Goal: Task Accomplishment & Management: Manage account settings

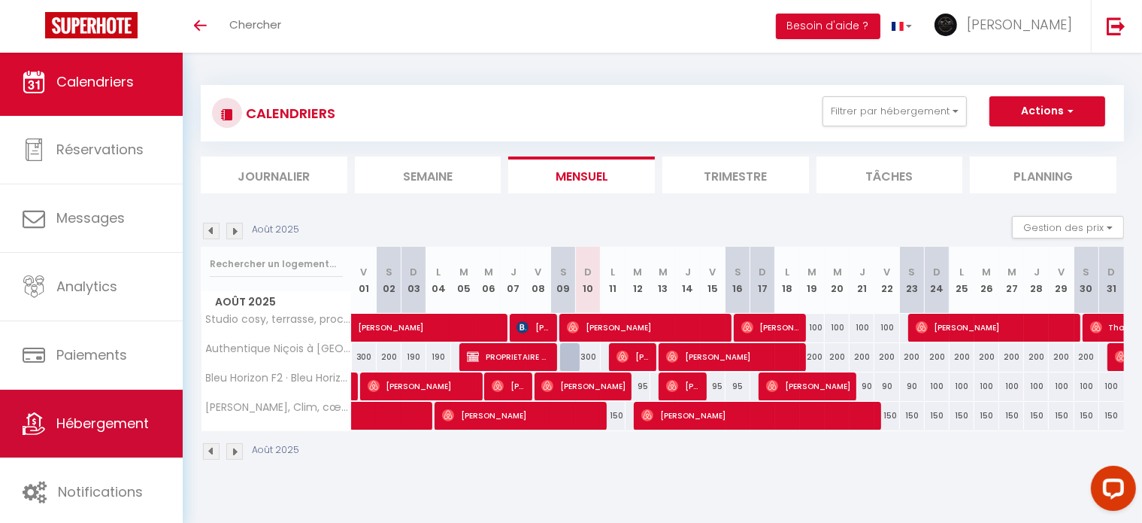
click at [116, 431] on span "Hébergement" at bounding box center [102, 423] width 93 height 19
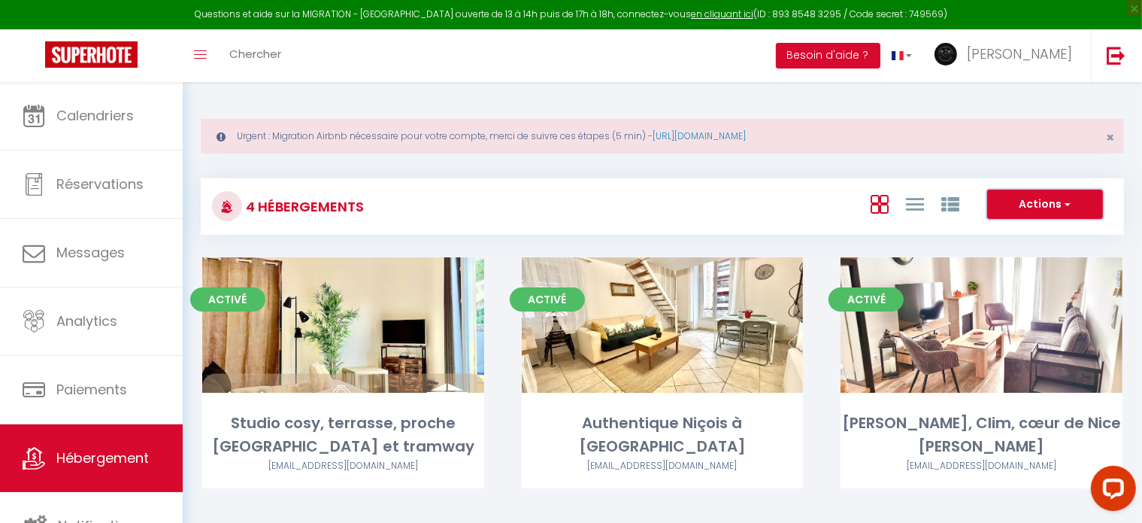
click at [1065, 202] on span "button" at bounding box center [1066, 203] width 9 height 15
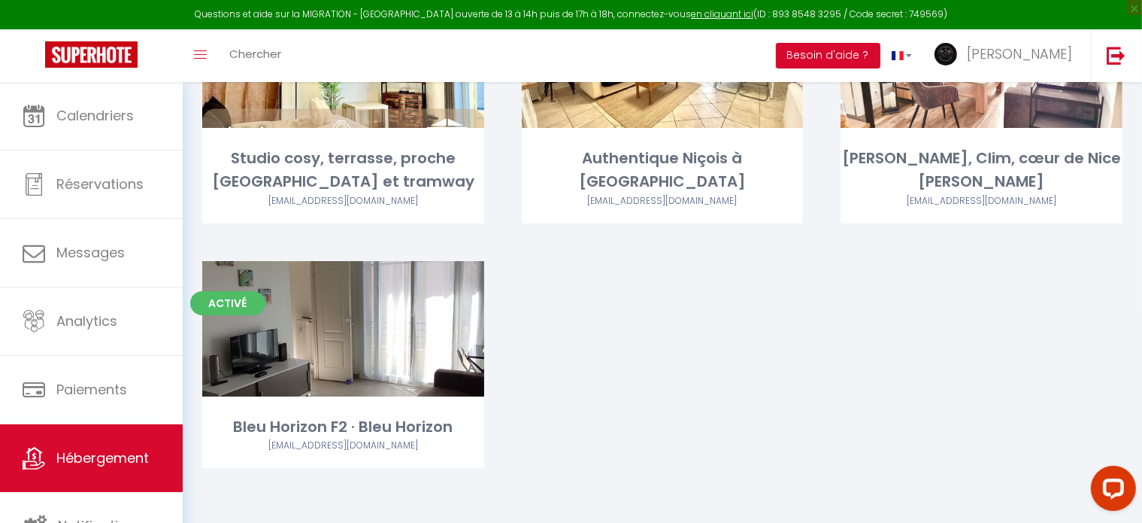
scroll to position [264, 0]
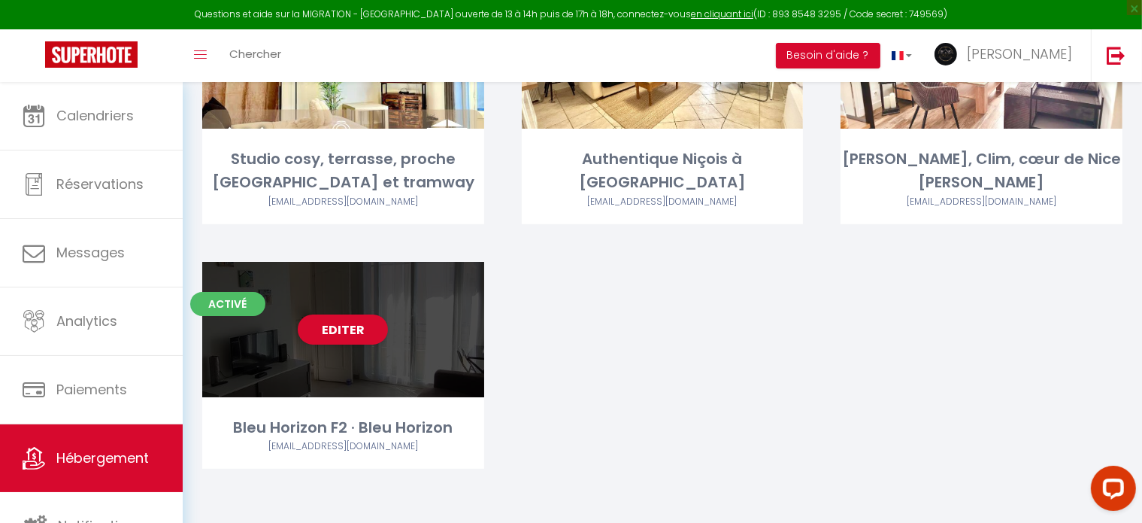
click at [428, 369] on div "Editer" at bounding box center [343, 329] width 282 height 135
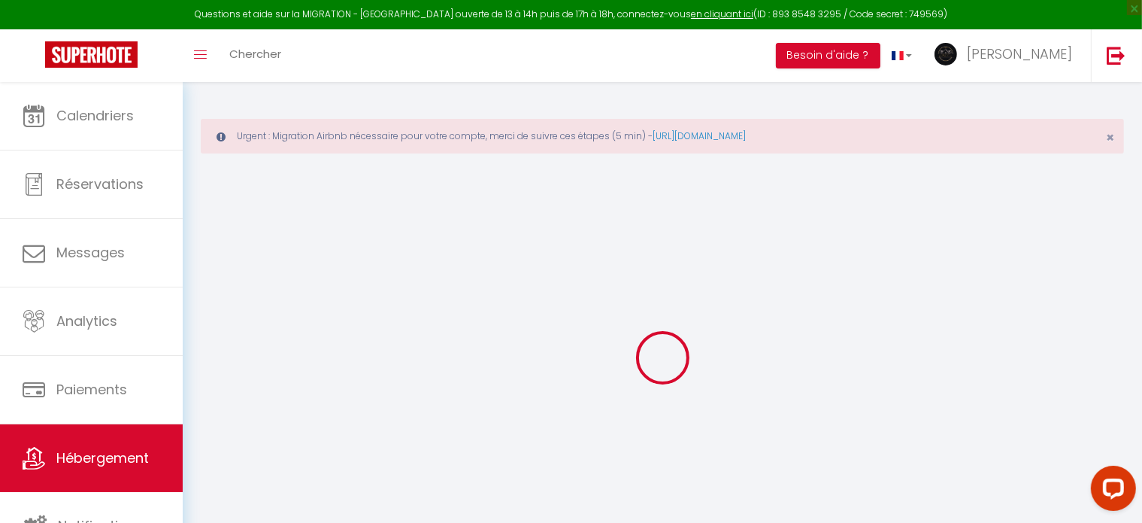
select select "+ 40 %"
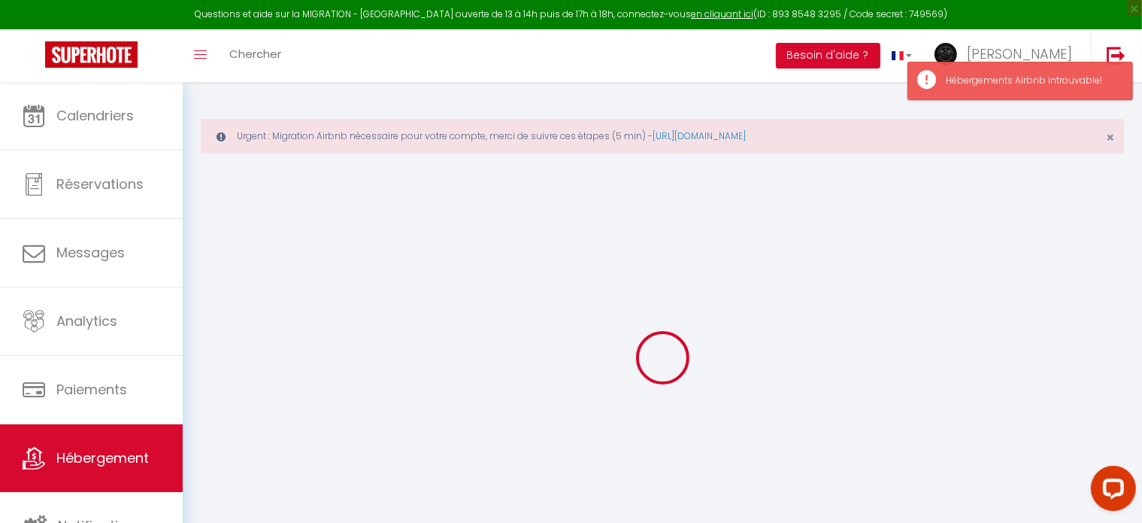
select select "16:00"
select select
select select "11:00"
select select "30"
select select "120"
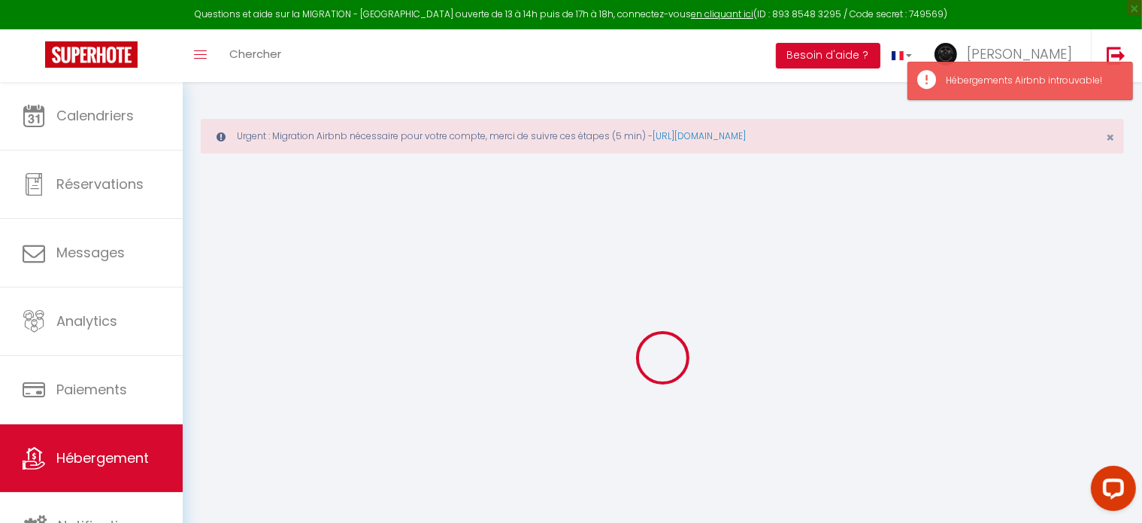
select select
checkbox input "false"
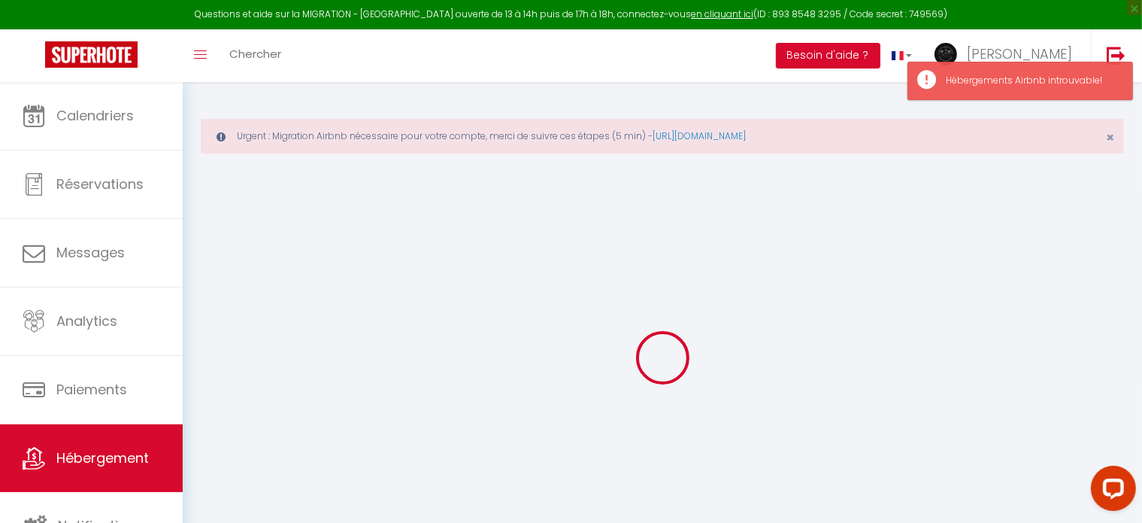
checkbox input "false"
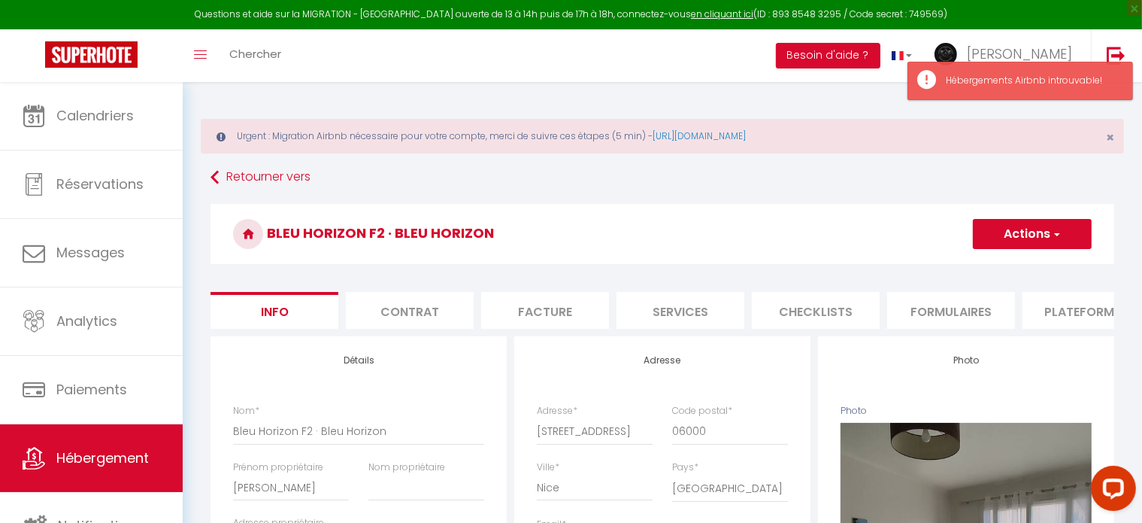
click at [1078, 315] on li "Plateformes" at bounding box center [1087, 310] width 128 height 37
select select
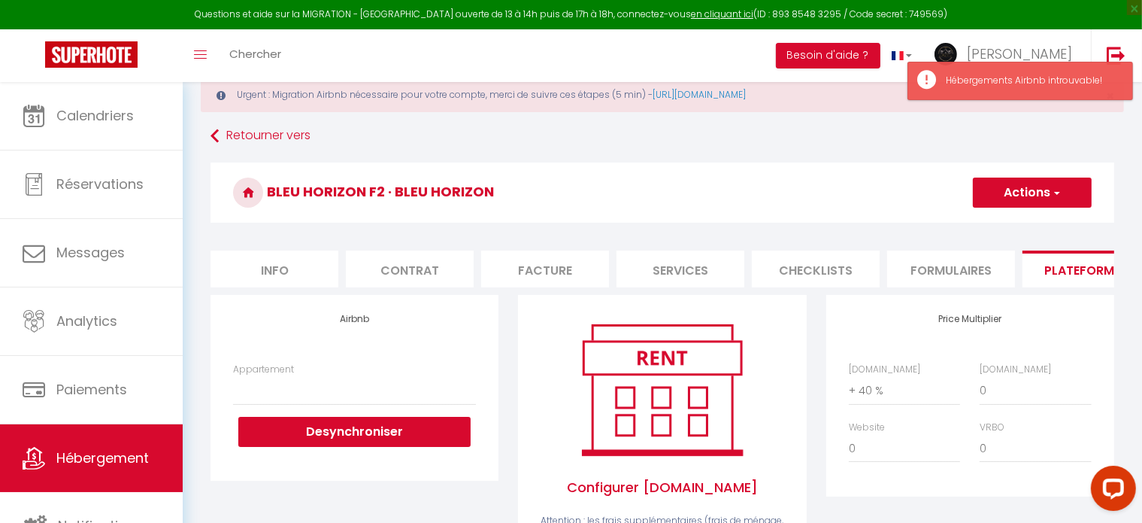
scroll to position [78, 0]
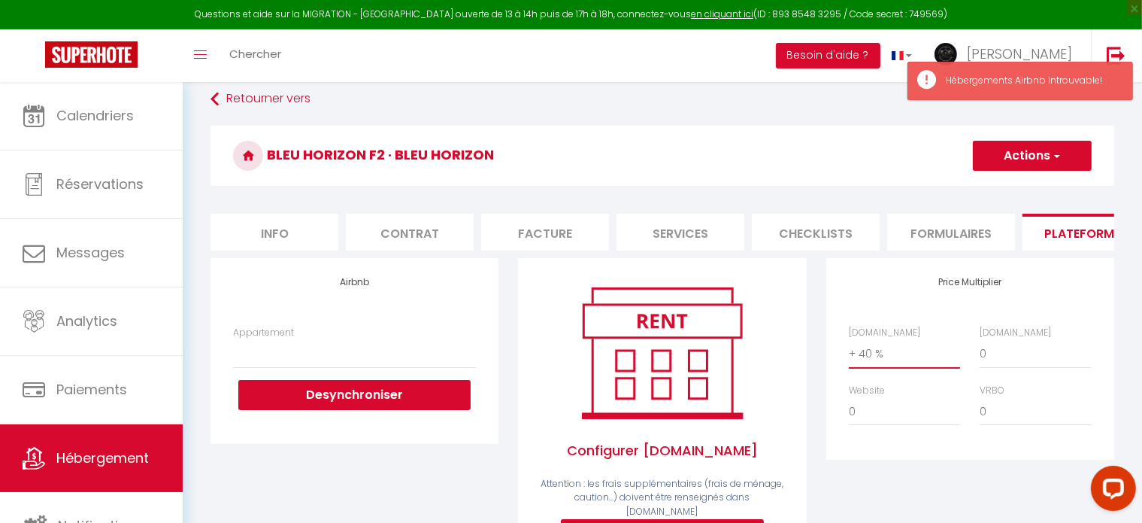
click at [890, 368] on select "0 + 1 % + 2 % + 3 % + 4 % + 5 % + 6 % + 7 % + 8 % + 9 %" at bounding box center [904, 353] width 111 height 29
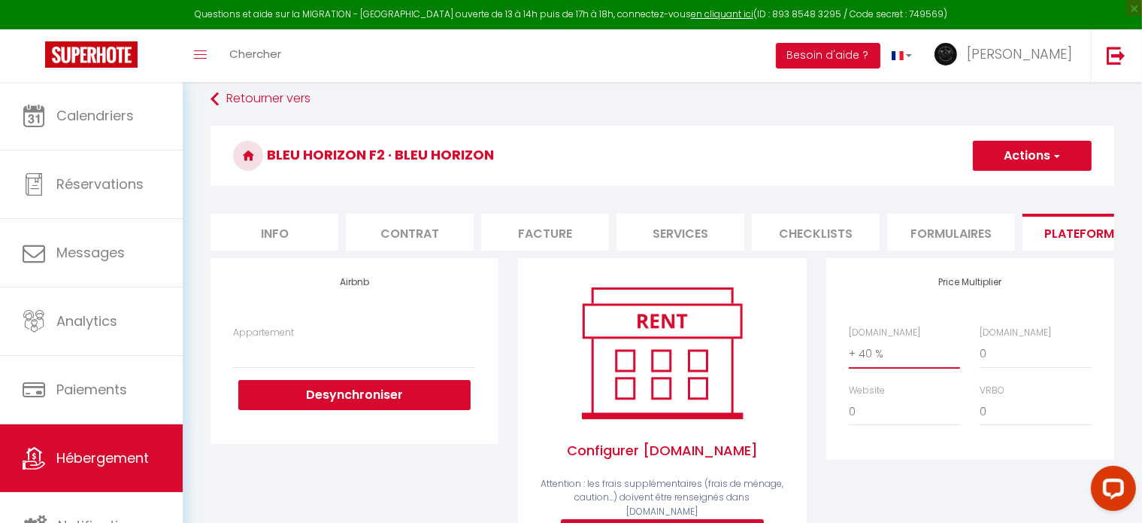
select select "+ 50 %"
click at [849, 351] on select "0 + 1 % + 2 % + 3 % + 4 % + 5 % + 6 % + 7 % + 8 % + 9 %" at bounding box center [904, 353] width 111 height 29
click at [951, 287] on h4 "Price Multiplier" at bounding box center [970, 282] width 243 height 11
click at [1035, 156] on button "Actions" at bounding box center [1032, 156] width 119 height 30
click at [1021, 183] on link "Enregistrer" at bounding box center [1031, 189] width 119 height 20
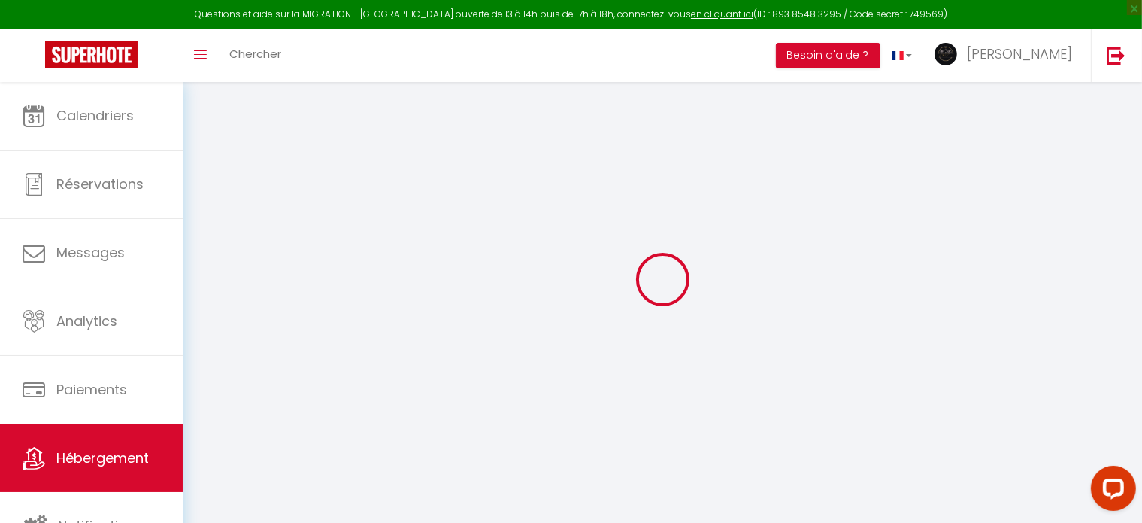
select select
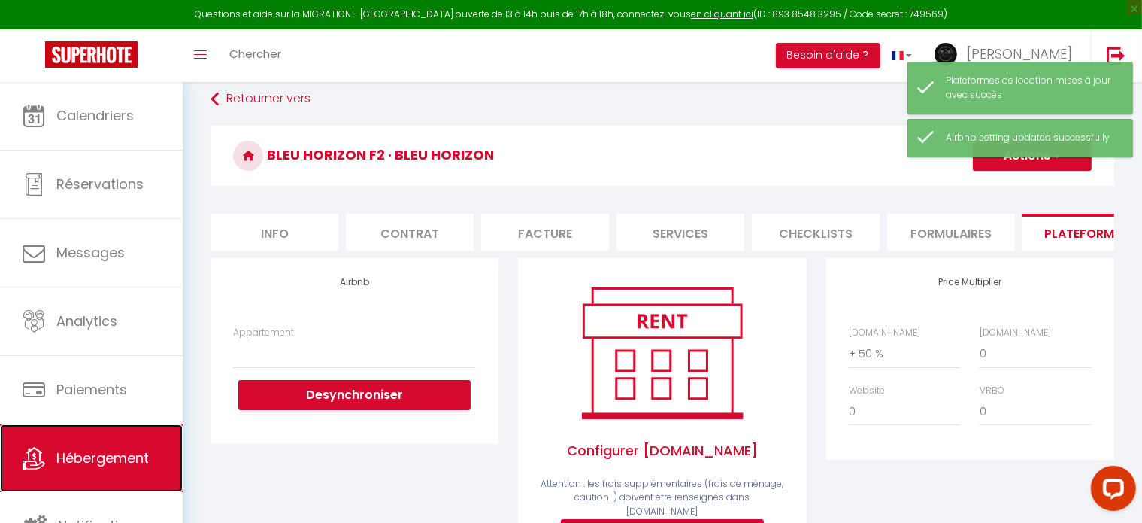
click at [113, 444] on link "Hébergement" at bounding box center [91, 458] width 183 height 68
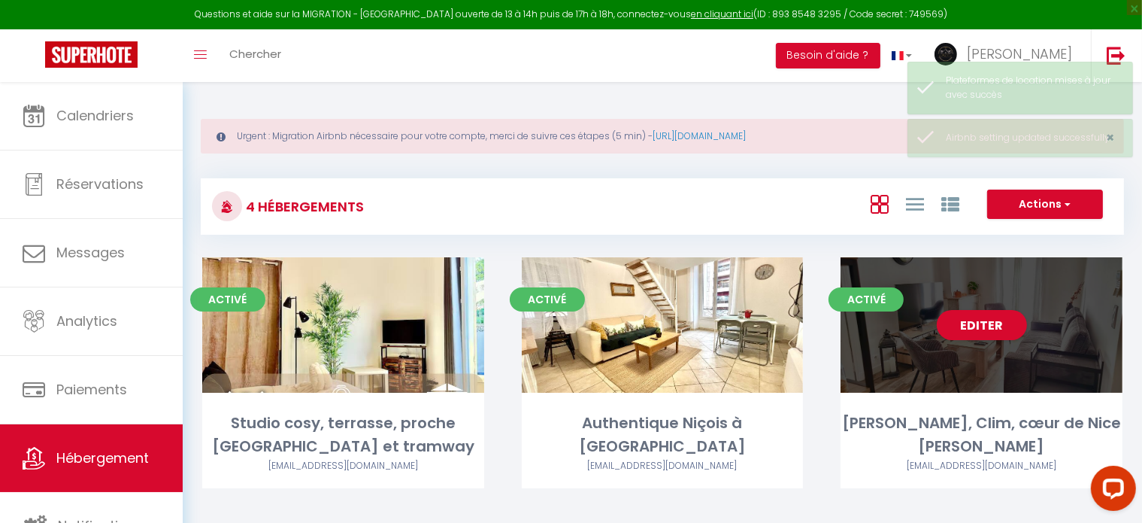
click at [925, 335] on div "Editer" at bounding box center [982, 324] width 282 height 135
select select "3"
select select "2"
select select "1"
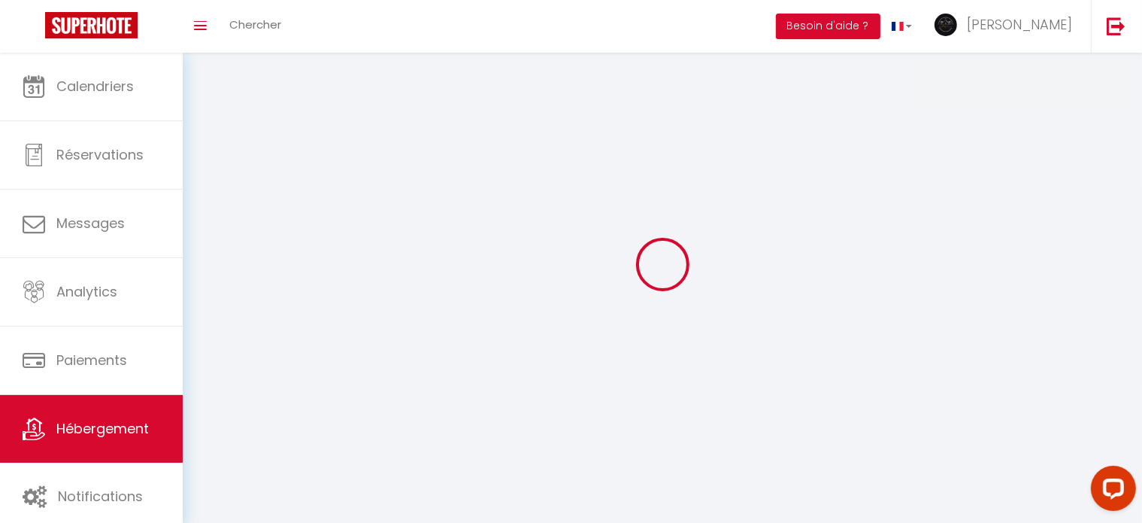
select select
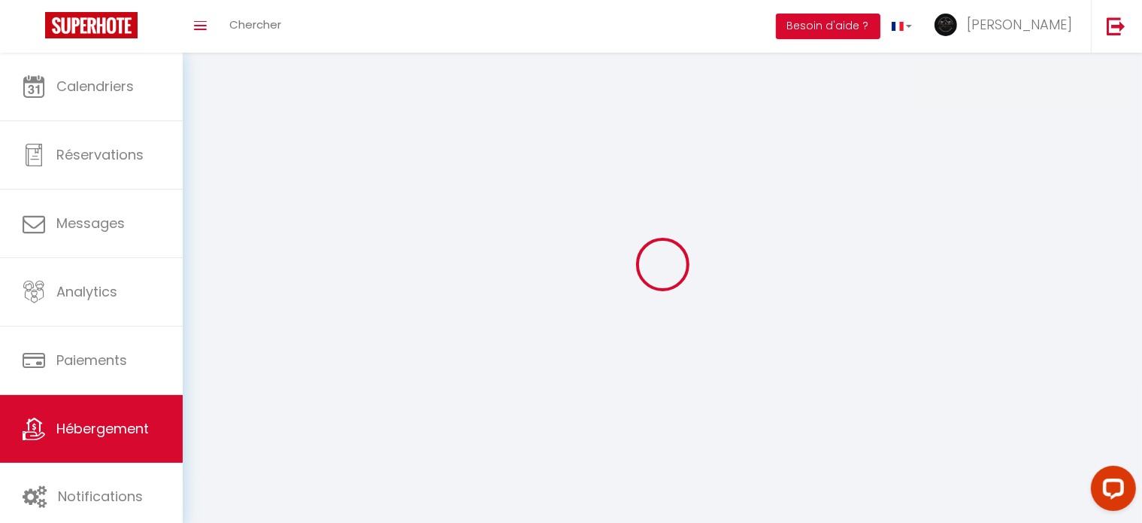
select select
checkbox input "false"
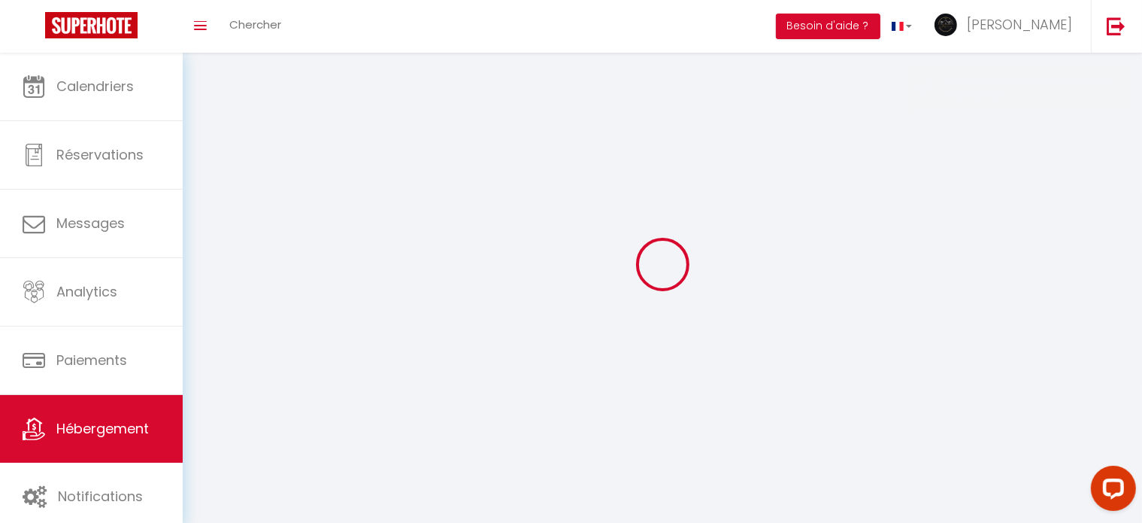
select select
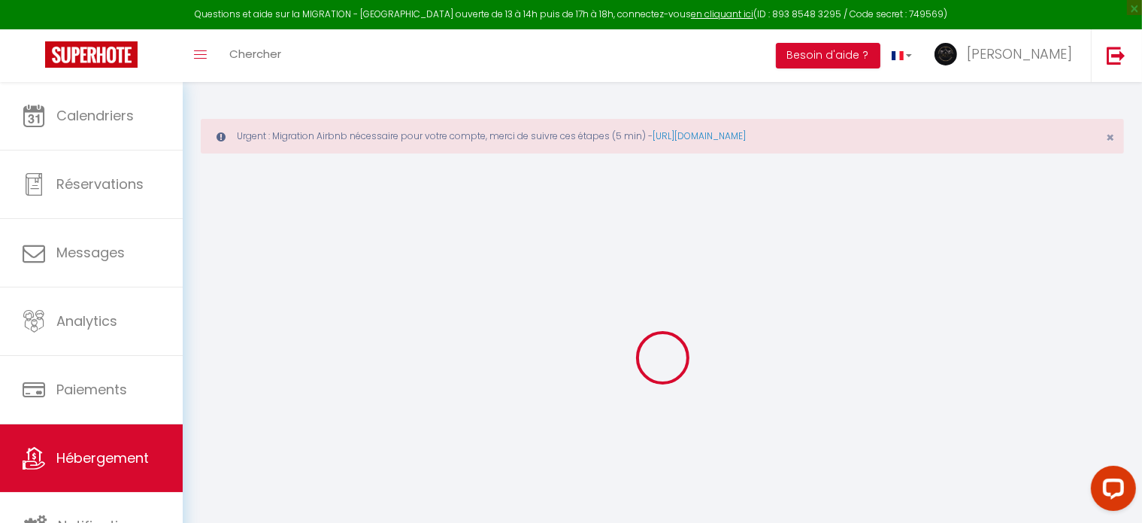
select select "+ 31 %"
select select "14:00"
select select
select select "11:00"
select select "30"
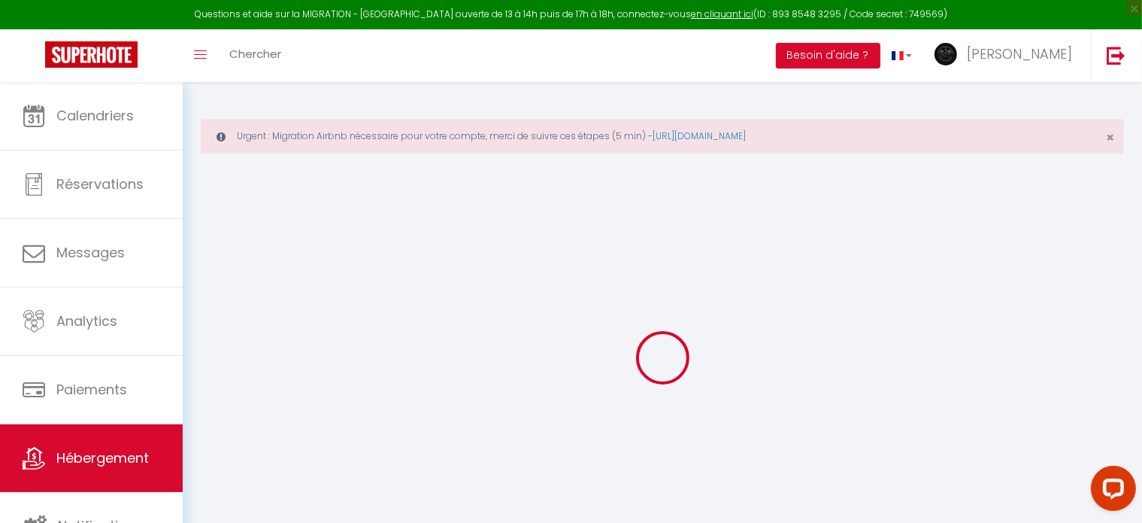
select select "120"
select select
checkbox input "false"
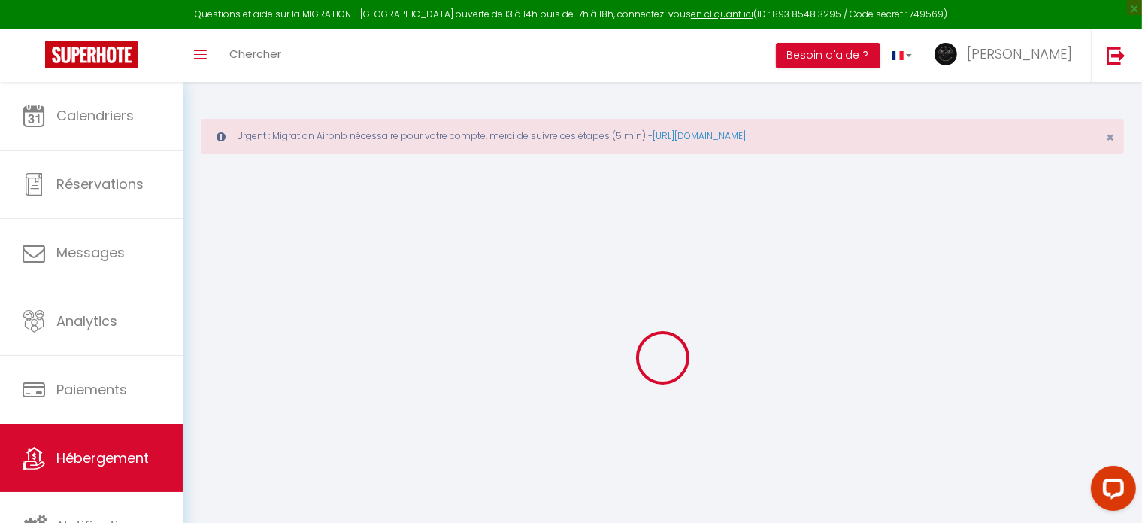
checkbox input "false"
select select
checkbox input "false"
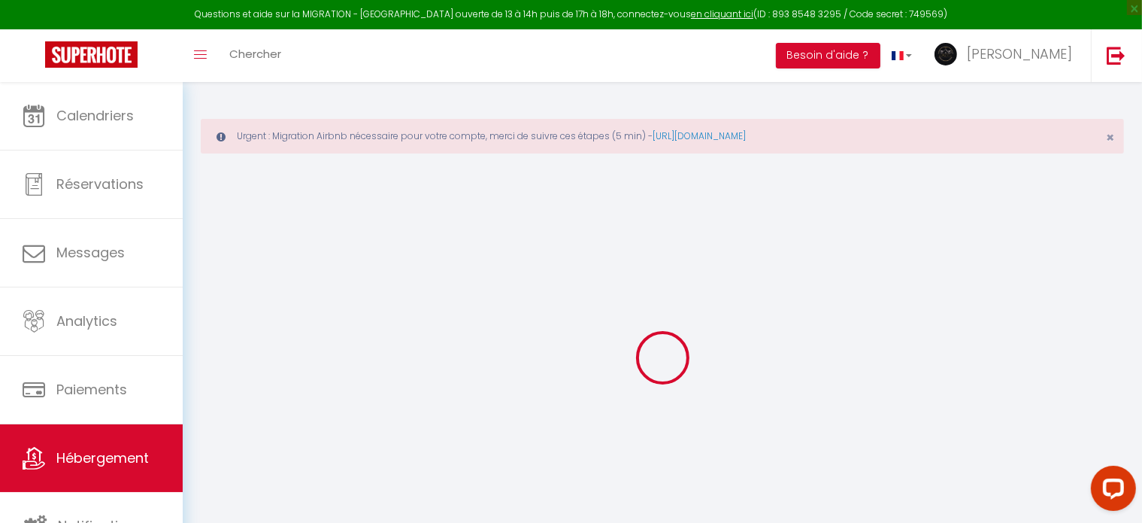
checkbox input "false"
select select "8015-1454866165662228756"
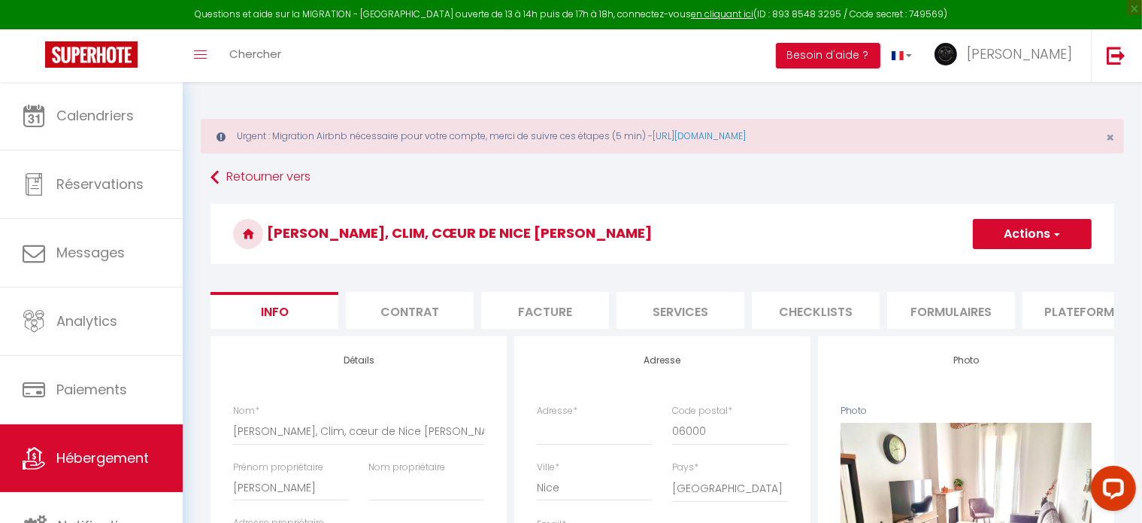
click at [1056, 305] on li "Plateformes" at bounding box center [1087, 310] width 128 height 37
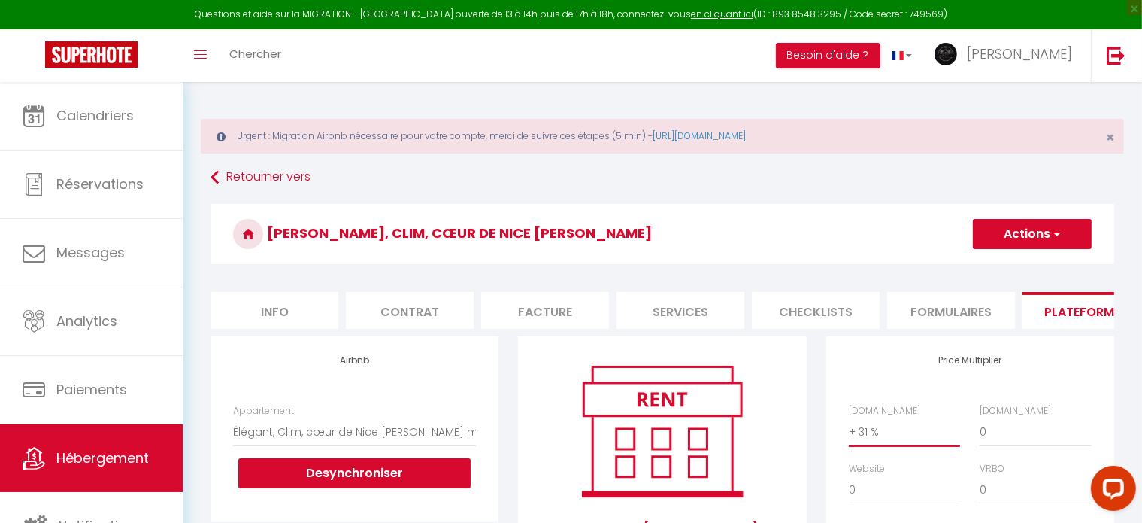
click at [881, 442] on select "0 + 1 % + 2 % + 3 % + 4 % + 5 % + 6 % + 7 % + 8 % + 9 %" at bounding box center [904, 431] width 111 height 29
select select "+ 50 %"
click at [849, 429] on select "0 + 1 % + 2 % + 3 % + 4 % + 5 % + 6 % + 7 % + 8 % + 9 %" at bounding box center [904, 431] width 111 height 29
click at [1045, 232] on button "Actions" at bounding box center [1032, 234] width 119 height 30
click at [1018, 261] on link "Enregistrer" at bounding box center [1031, 267] width 119 height 20
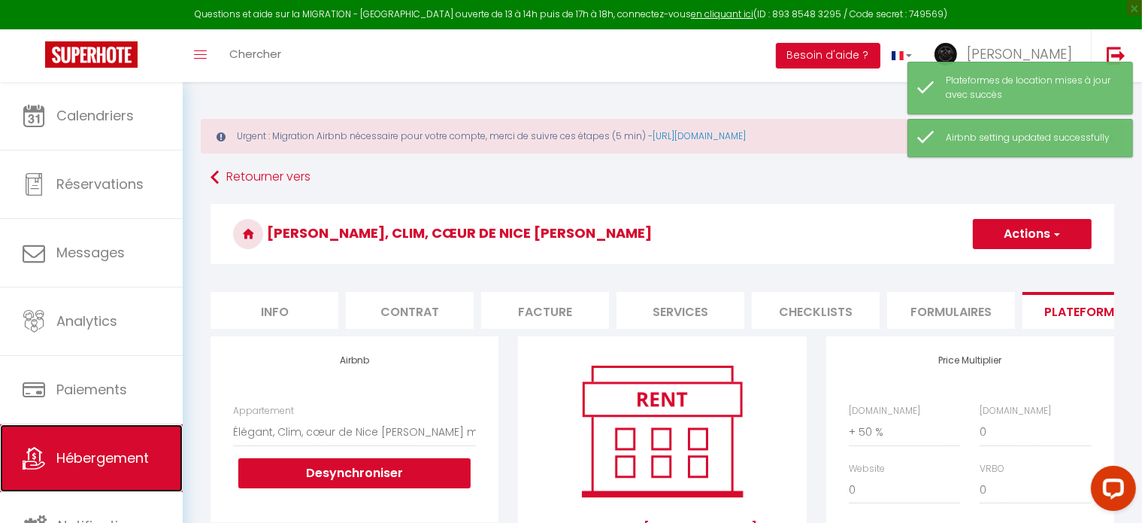
click at [68, 459] on span "Hébergement" at bounding box center [102, 457] width 93 height 19
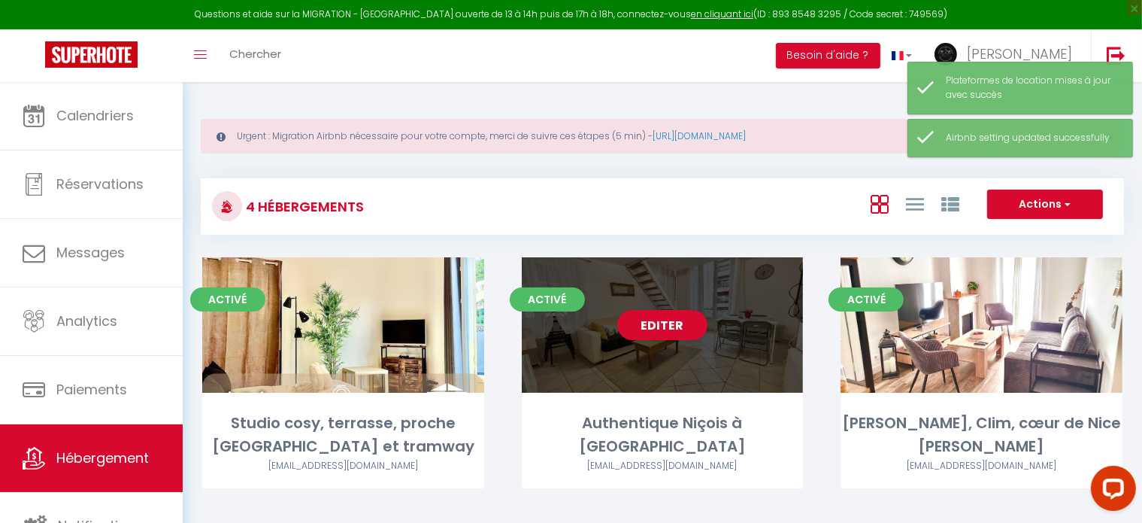
click at [629, 353] on div "Editer" at bounding box center [663, 324] width 282 height 135
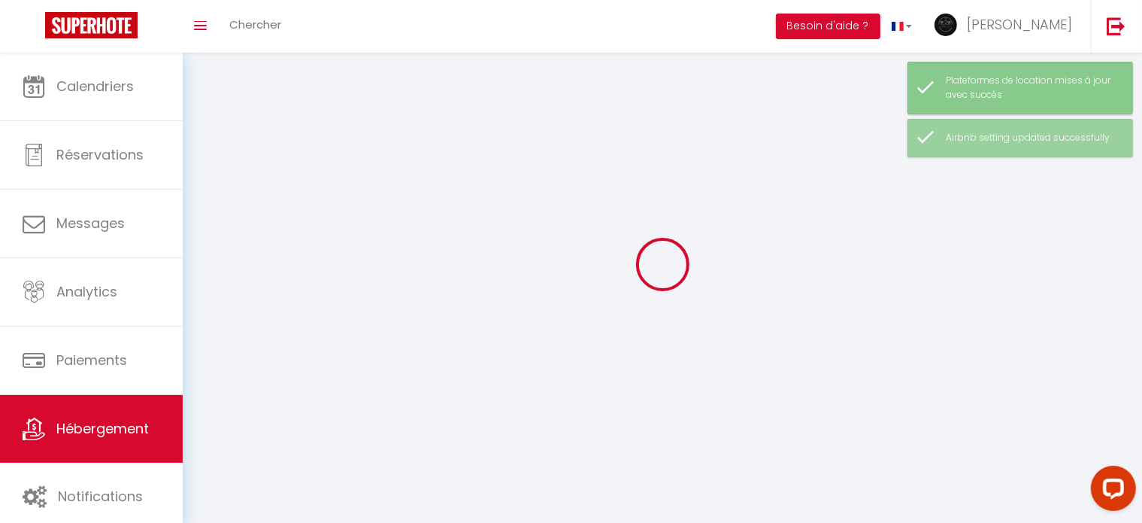
select select "1"
select select "28"
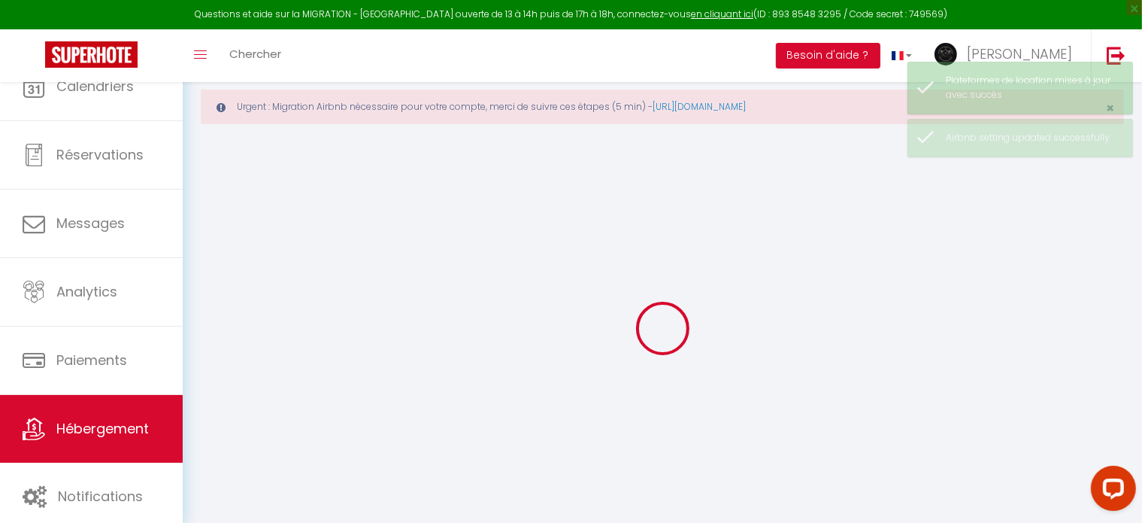
select select
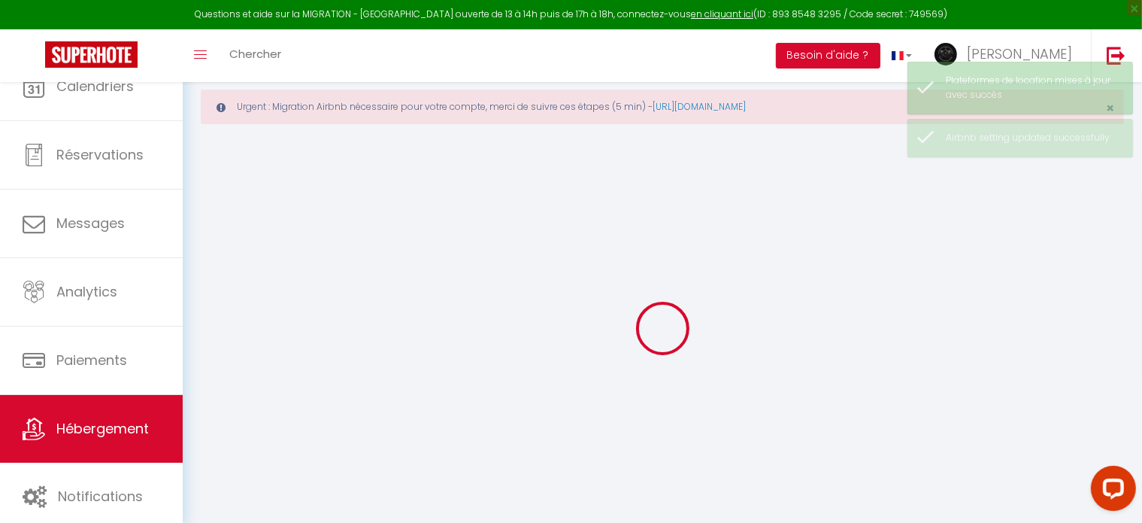
select select
checkbox input "false"
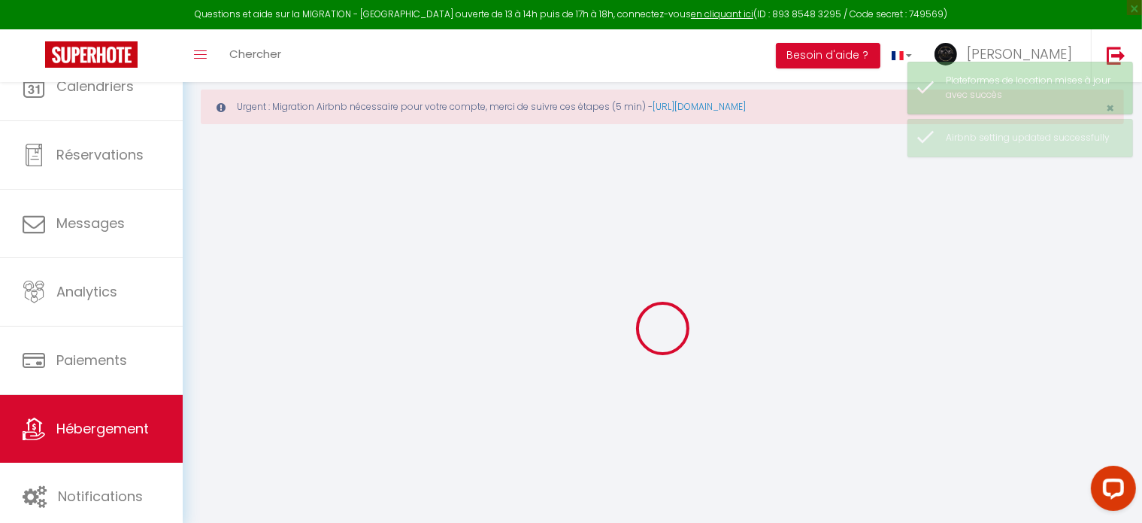
select select
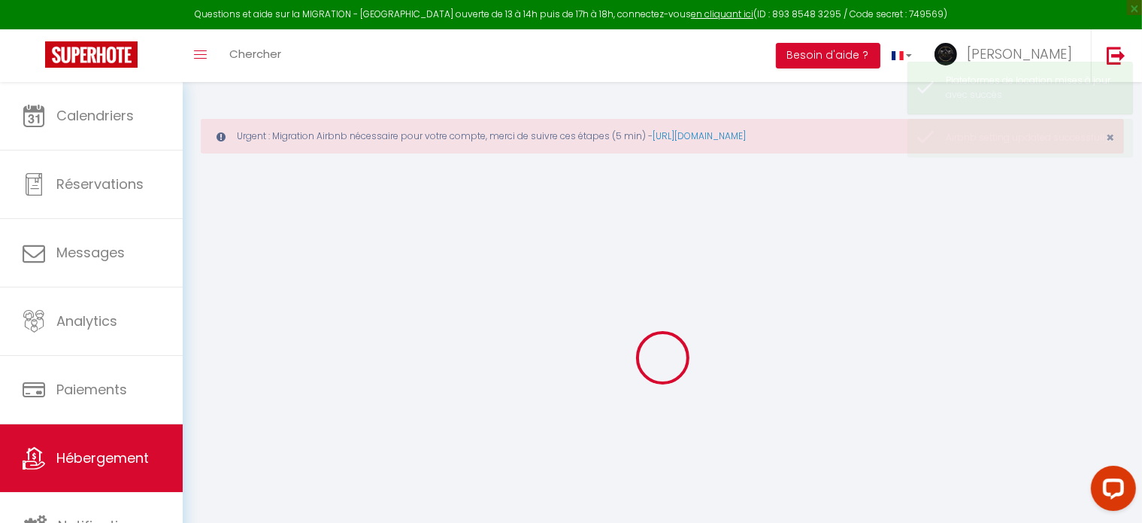
select select
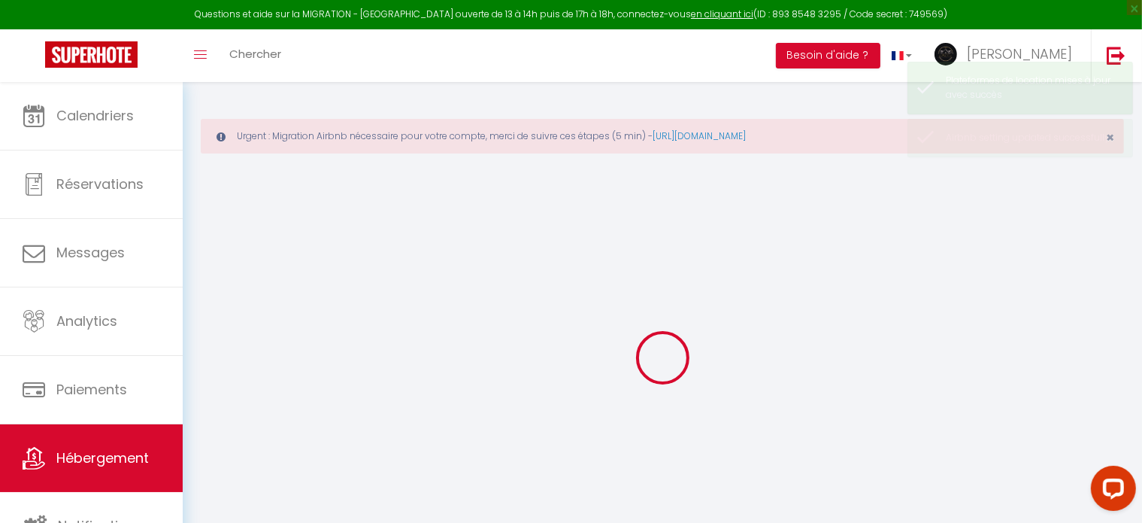
select select
checkbox input "false"
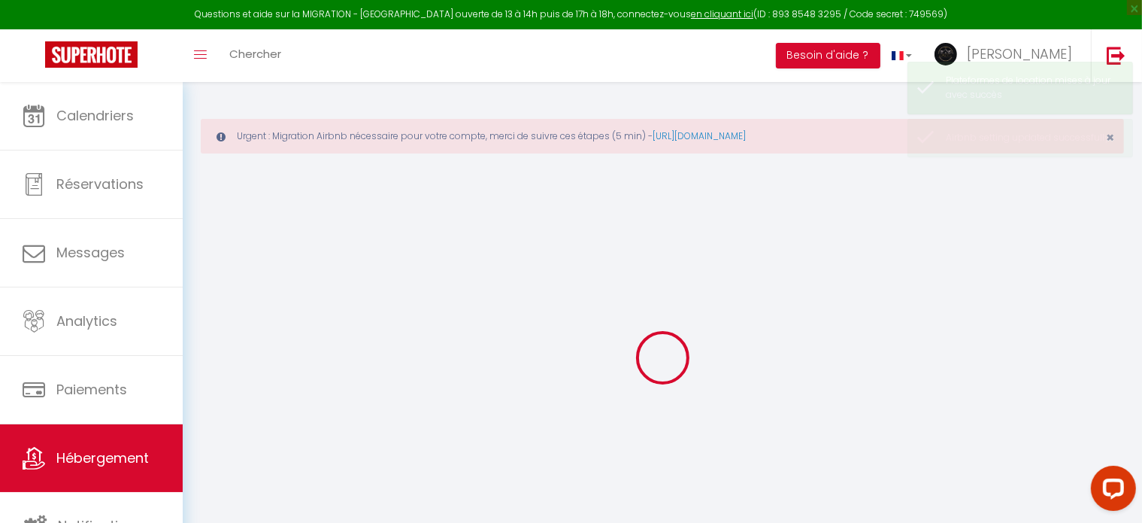
select select
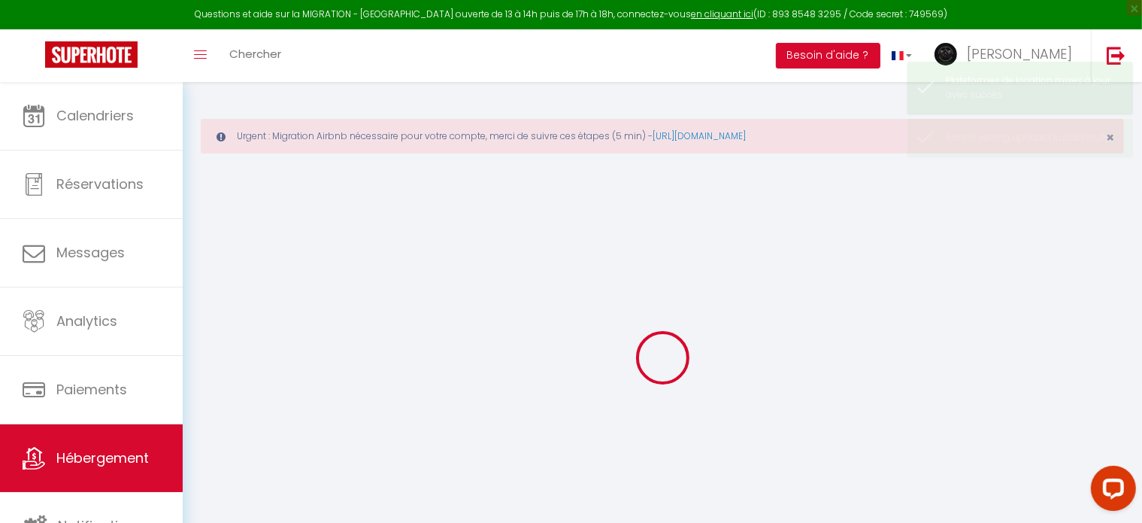
select select
checkbox input "false"
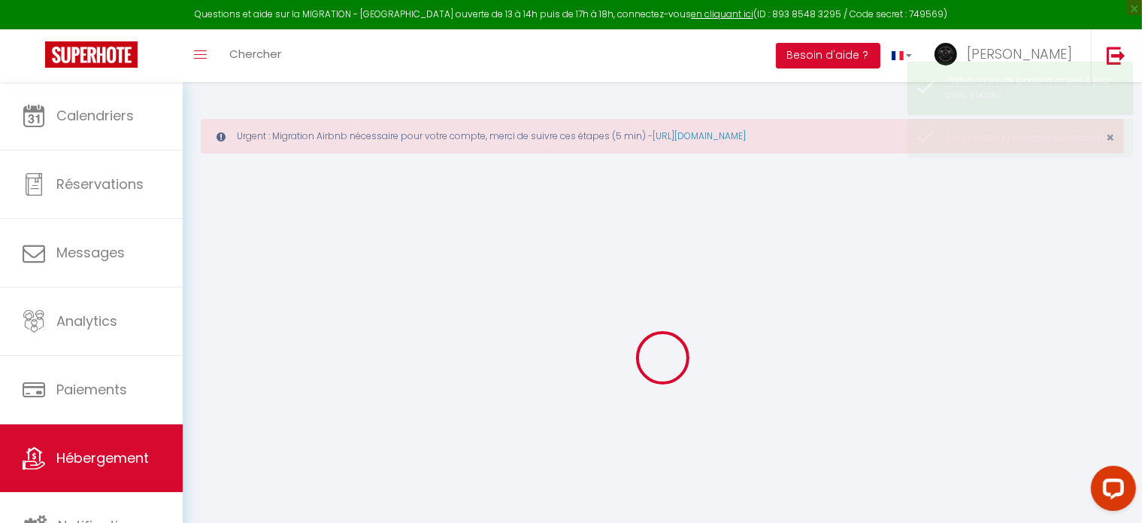
checkbox input "false"
select select
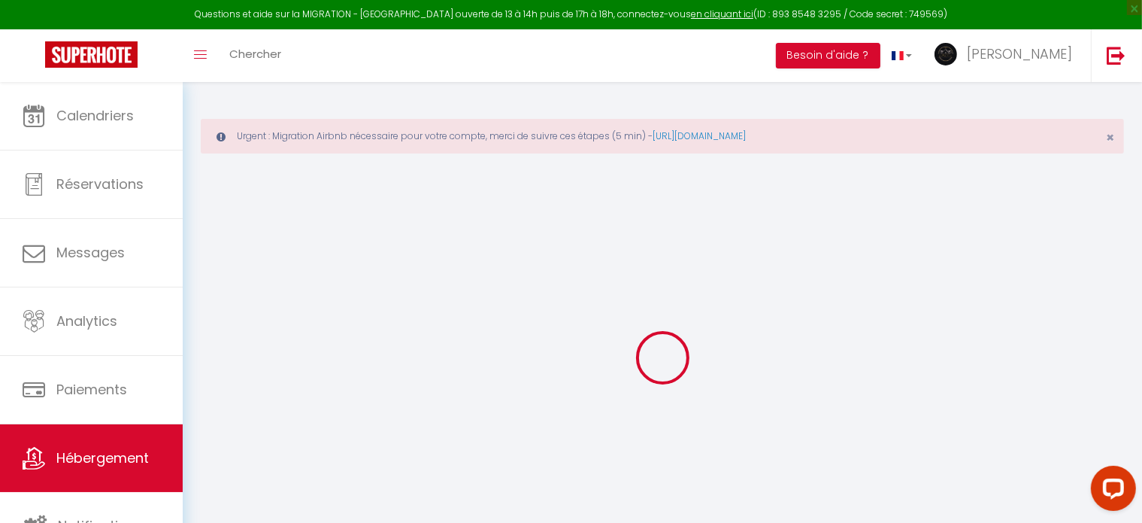
select select
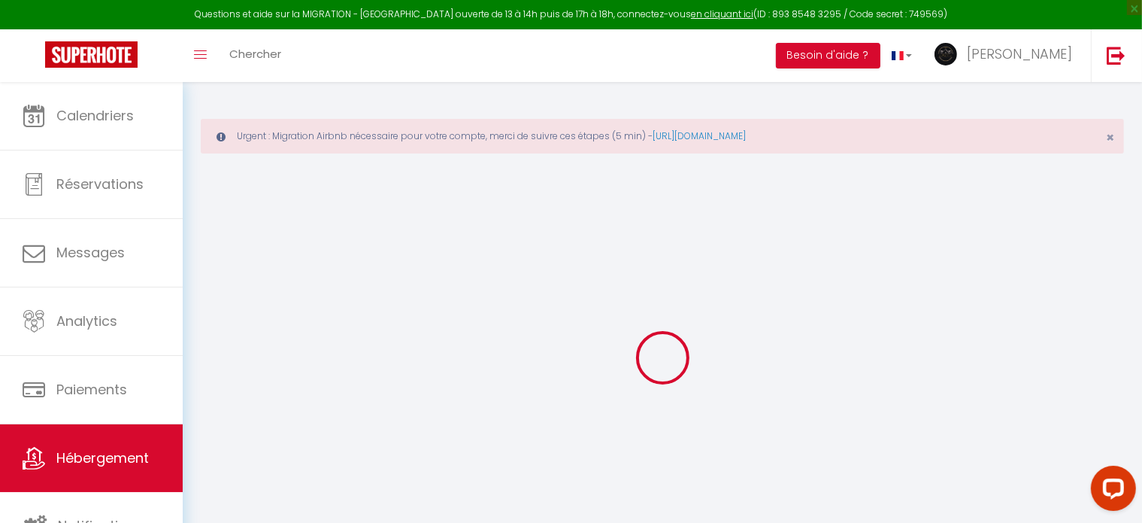
select select
checkbox input "false"
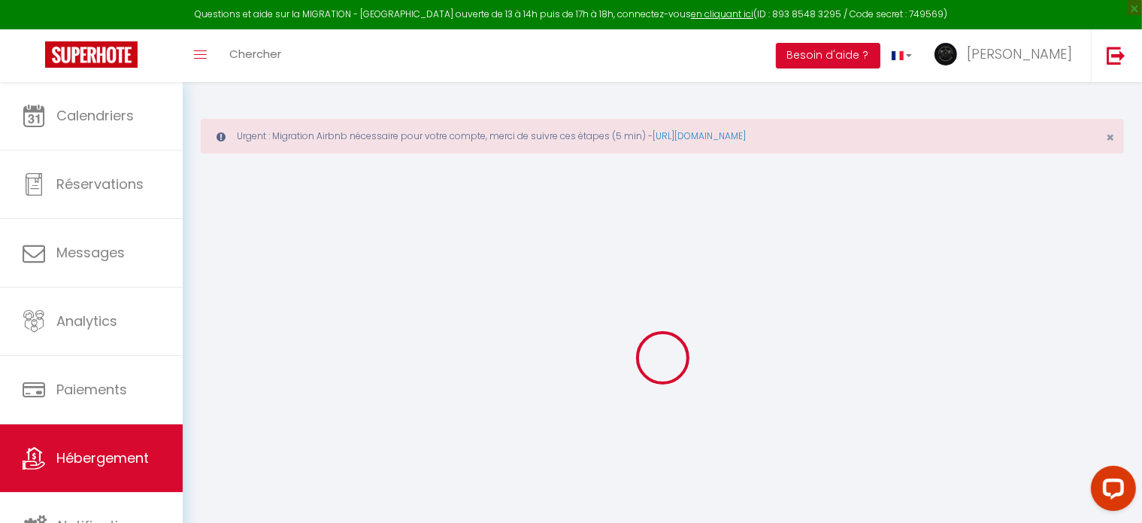
select select
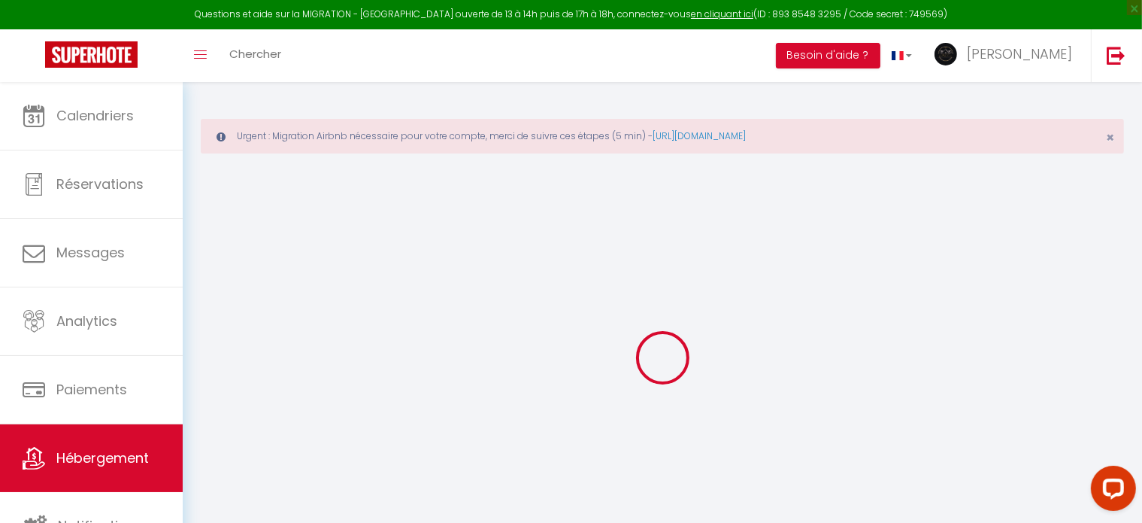
select select
checkbox input "false"
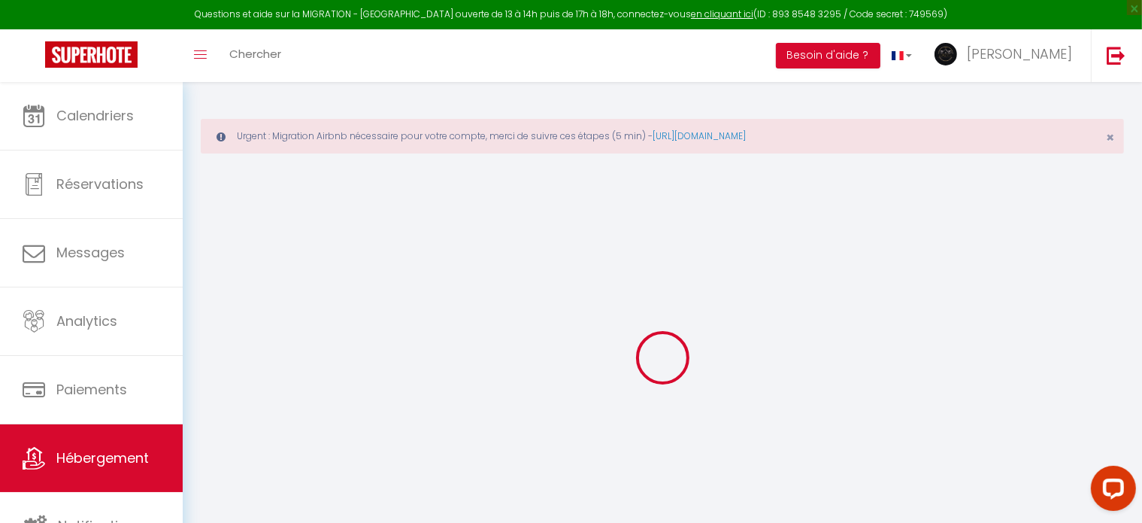
checkbox input "false"
select select
type input "Authentique Niçois à [GEOGRAPHIC_DATA]"
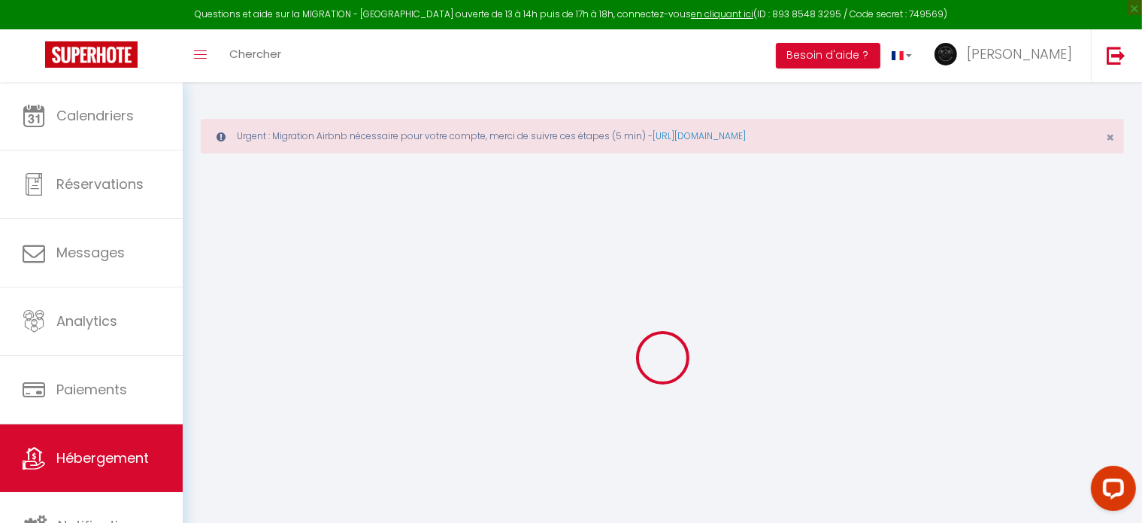
type input "Rosa"
type input "[STREET_ADDRESS]"
select select "6"
select select "3"
type input "199"
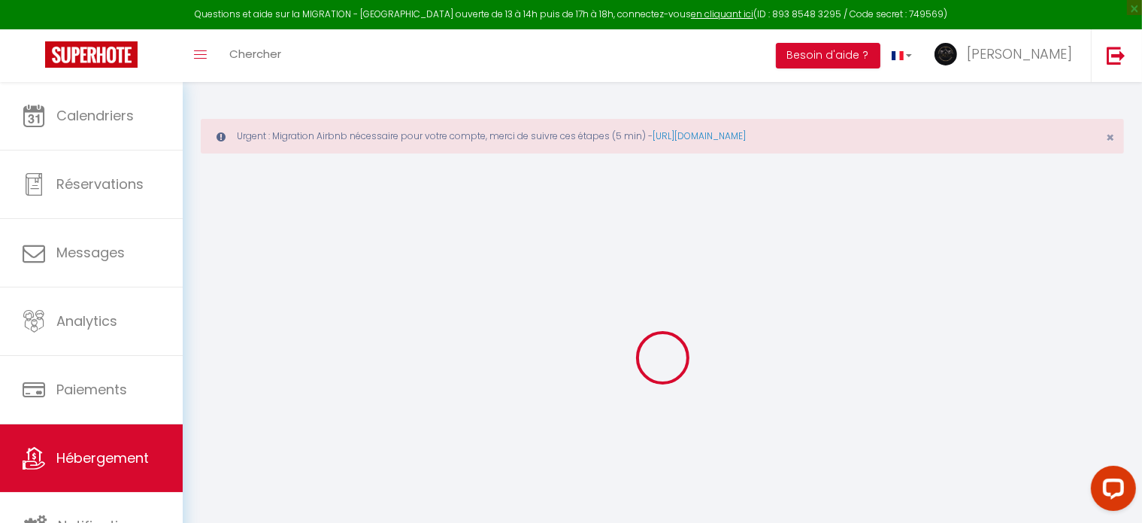
type input "30"
type input "90"
type input "6.7"
type input "0"
select select
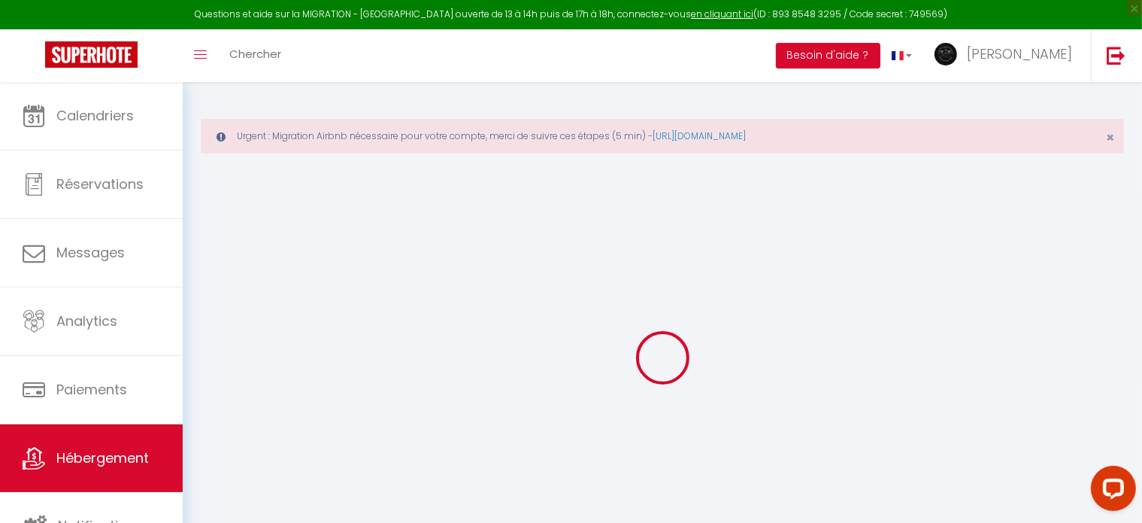
select select
type input "[STREET_ADDRESS]"
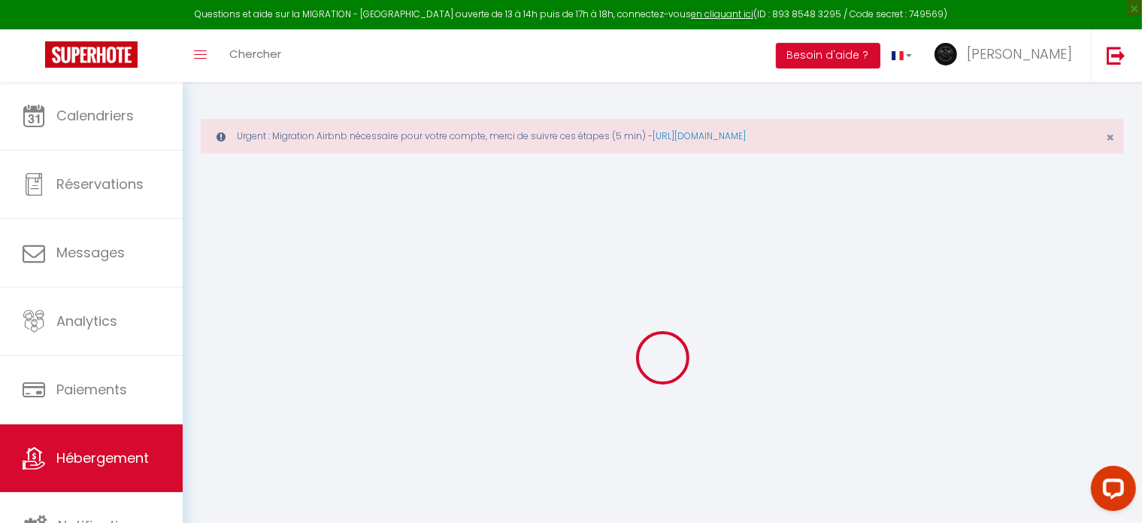
type input "06000"
type input "Nice"
type input "[EMAIL_ADDRESS][DOMAIN_NAME]"
select select
checkbox input "false"
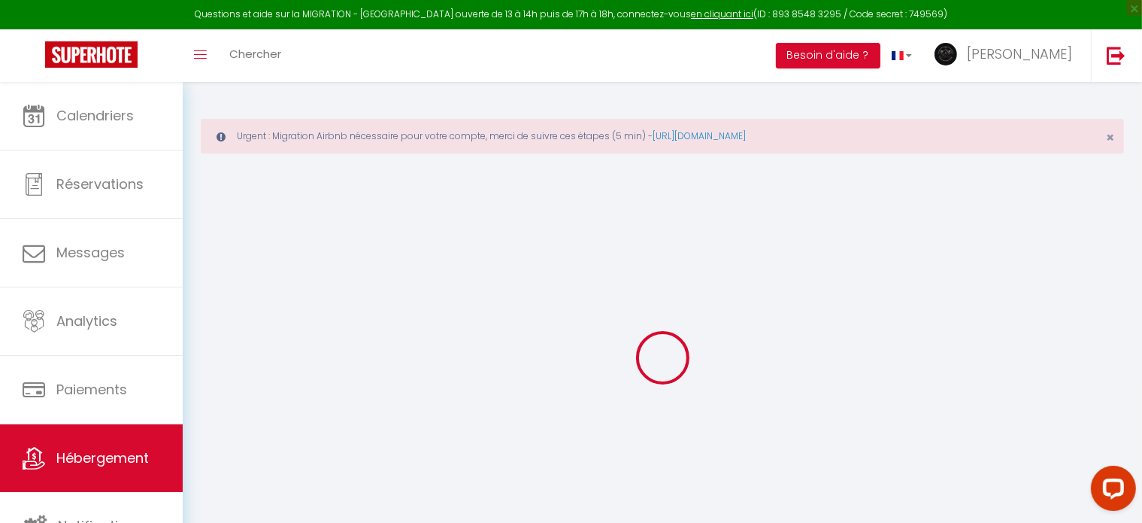
checkbox input "false"
radio input "true"
type input "25"
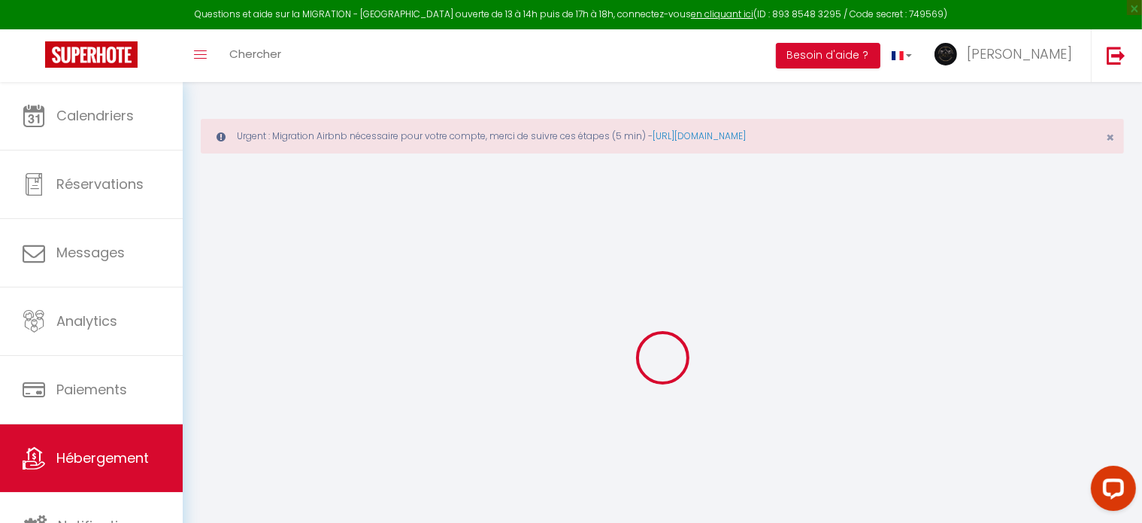
type input "85"
type input "0"
select select "+ 40 %"
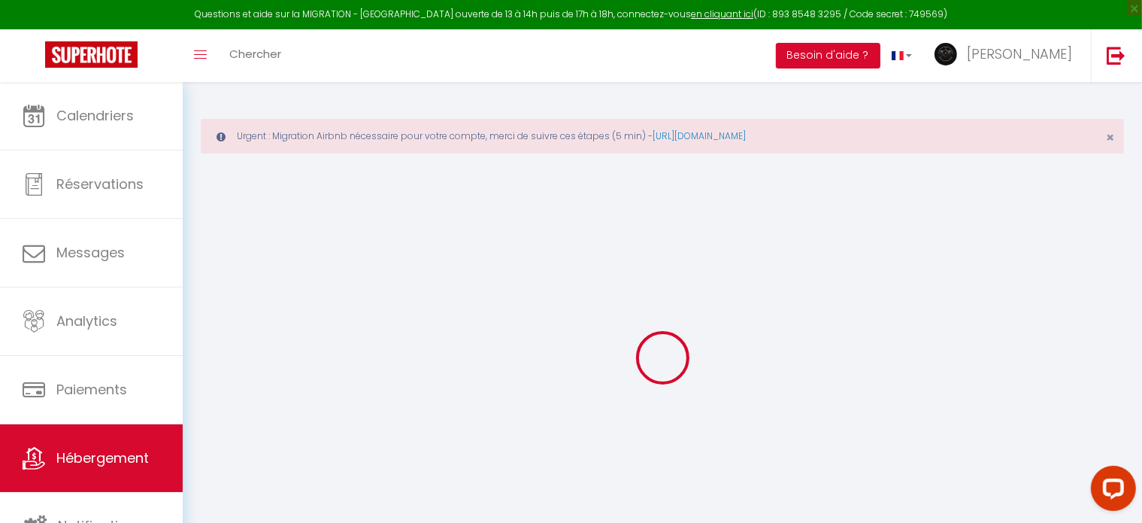
select select
checkbox input "false"
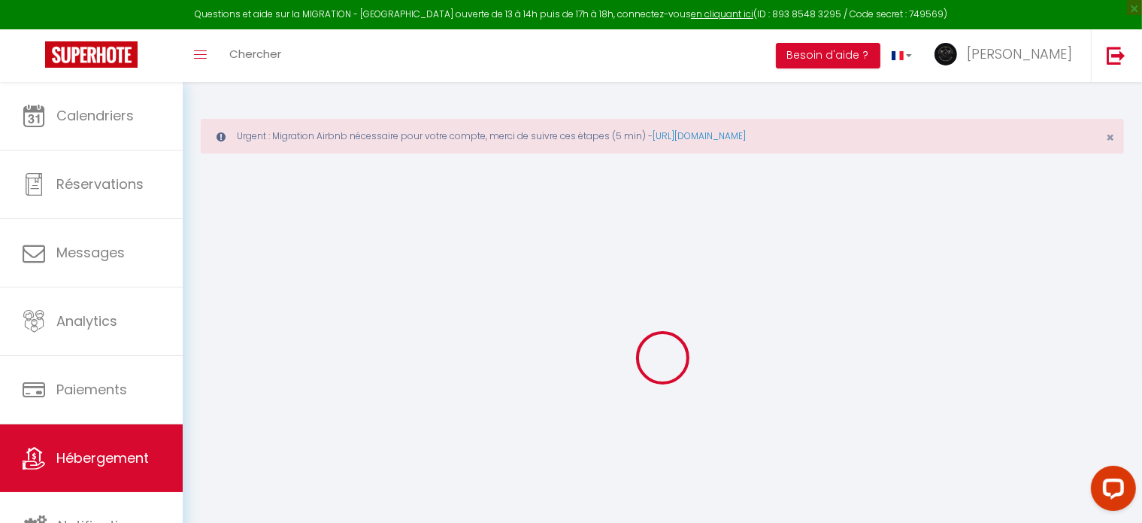
checkbox input "false"
select select "8015-1400068039349839178"
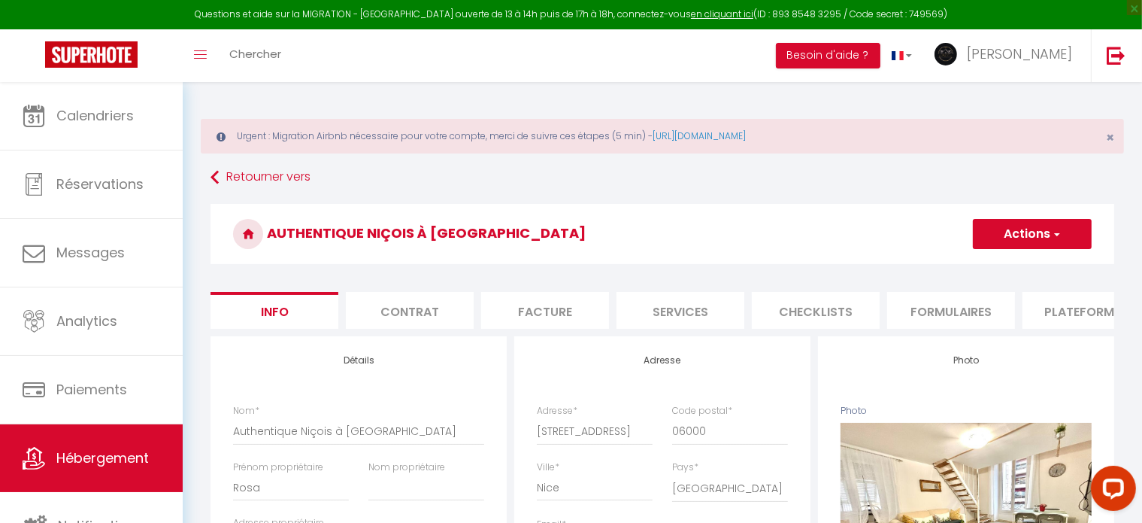
click at [1080, 306] on li "Plateformes" at bounding box center [1087, 310] width 128 height 37
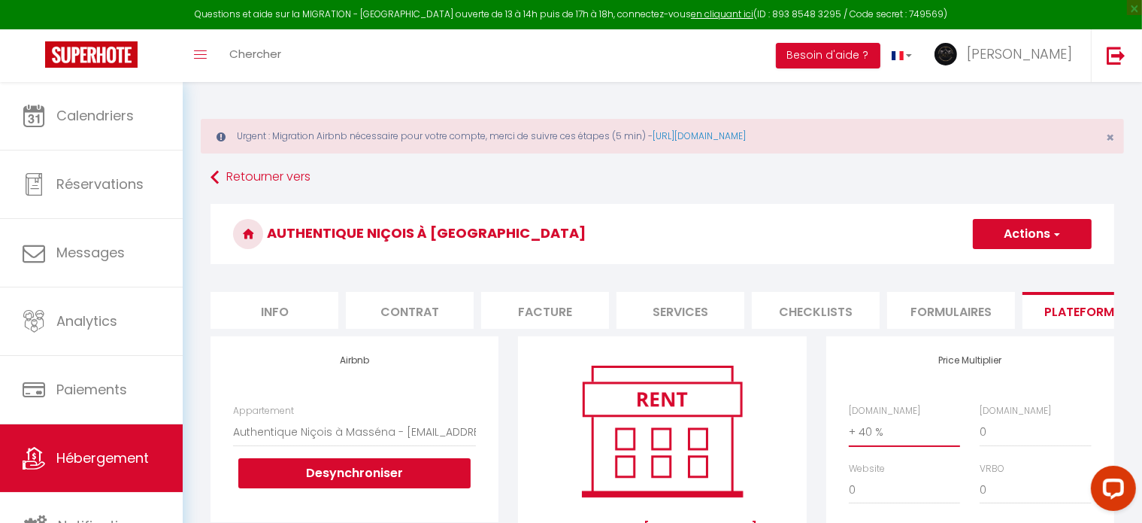
click at [898, 441] on select "0 + 1 % + 2 % + 3 % + 4 % + 5 % + 6 % + 7 % + 8 % + 9 %" at bounding box center [904, 431] width 111 height 29
select select "+ 50 %"
click at [849, 429] on select "0 + 1 % + 2 % + 3 % + 4 % + 5 % + 6 % + 7 % + 8 % + 9 %" at bounding box center [904, 431] width 111 height 29
click at [1029, 232] on button "Actions" at bounding box center [1032, 234] width 119 height 30
click at [1019, 262] on link "Enregistrer" at bounding box center [1031, 267] width 119 height 20
